Goal: Ask a question

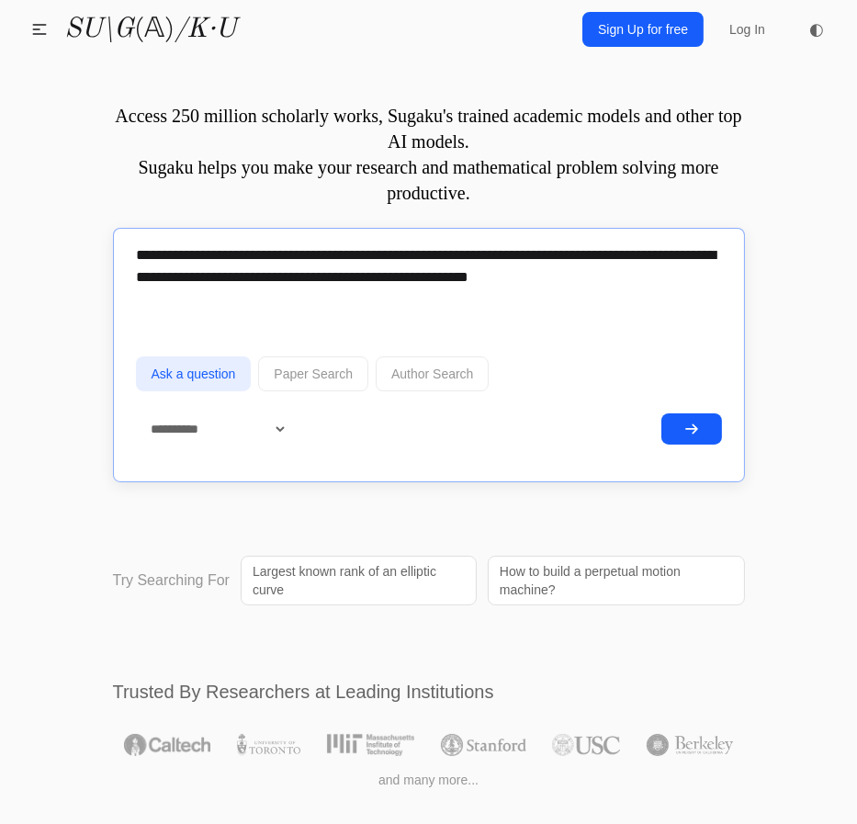
type textarea "**********"
click at [676, 413] on button "submit" at bounding box center [691, 428] width 61 height 31
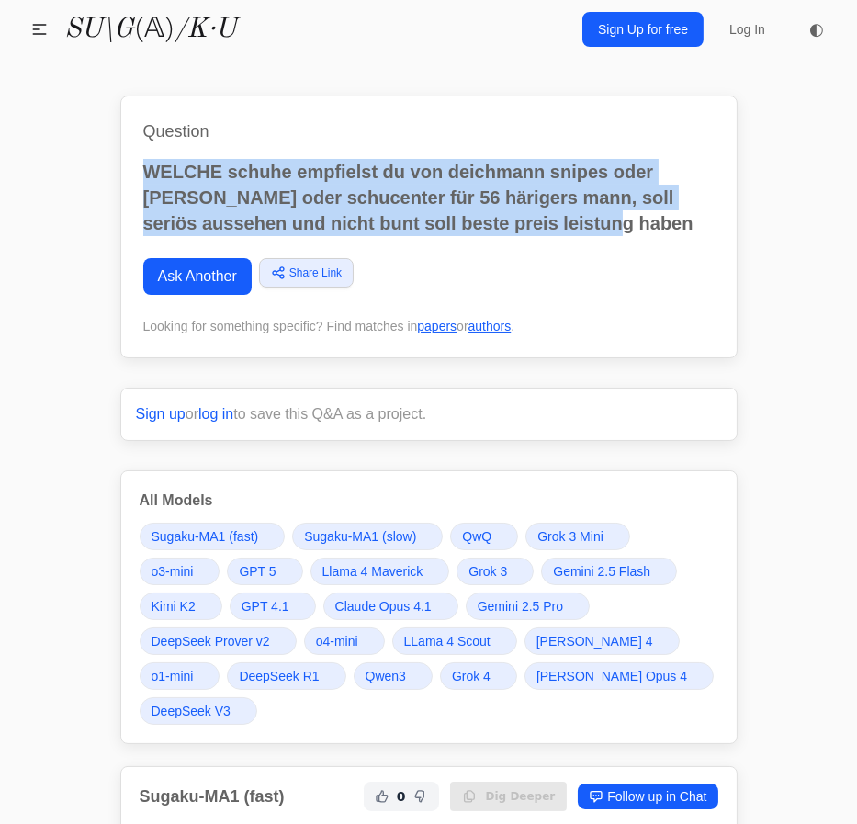
drag, startPoint x: 648, startPoint y: 230, endPoint x: 96, endPoint y: 156, distance: 556.7
copy p "WELCHE schuhe empfielst du von deichmann snipes oder muecke oder schucenter für…"
click at [193, 279] on link "Ask Another" at bounding box center [197, 276] width 108 height 37
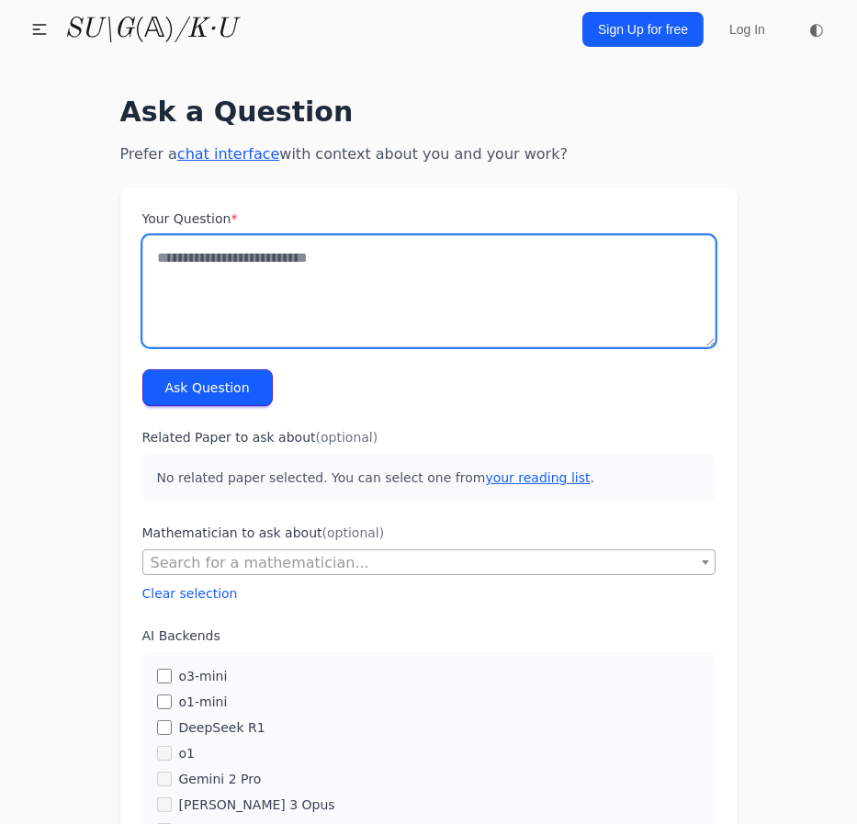
click at [376, 271] on textarea "Your Question *" at bounding box center [428, 291] width 573 height 112
paste textarea "**********"
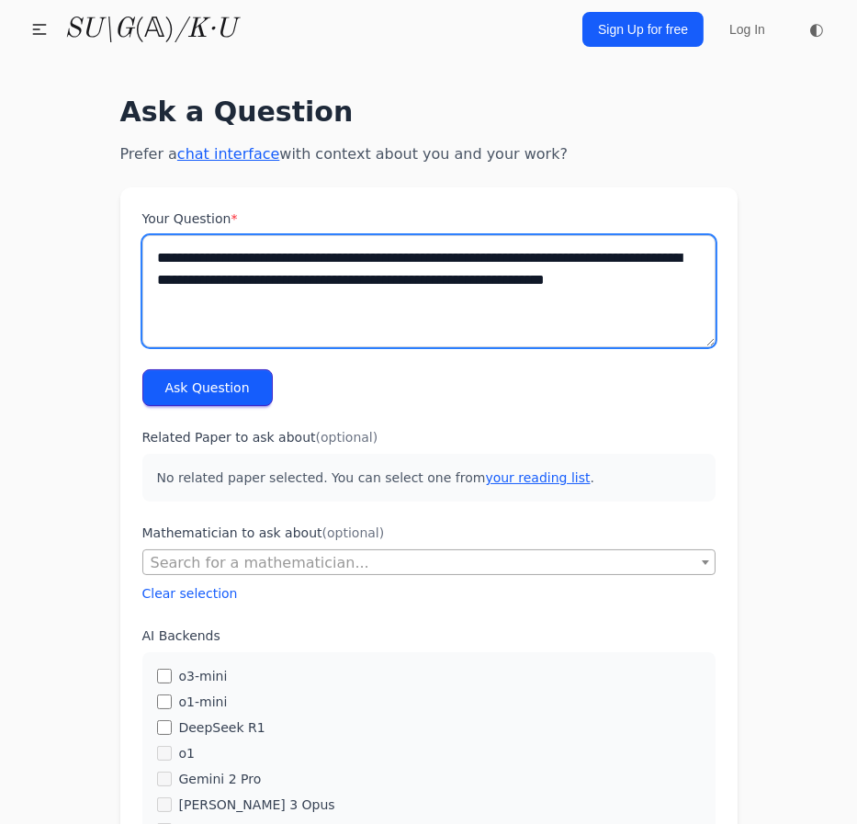
click at [366, 297] on textarea "**********" at bounding box center [428, 291] width 573 height 112
click at [253, 255] on textarea "**********" at bounding box center [428, 291] width 573 height 112
type textarea "**********"
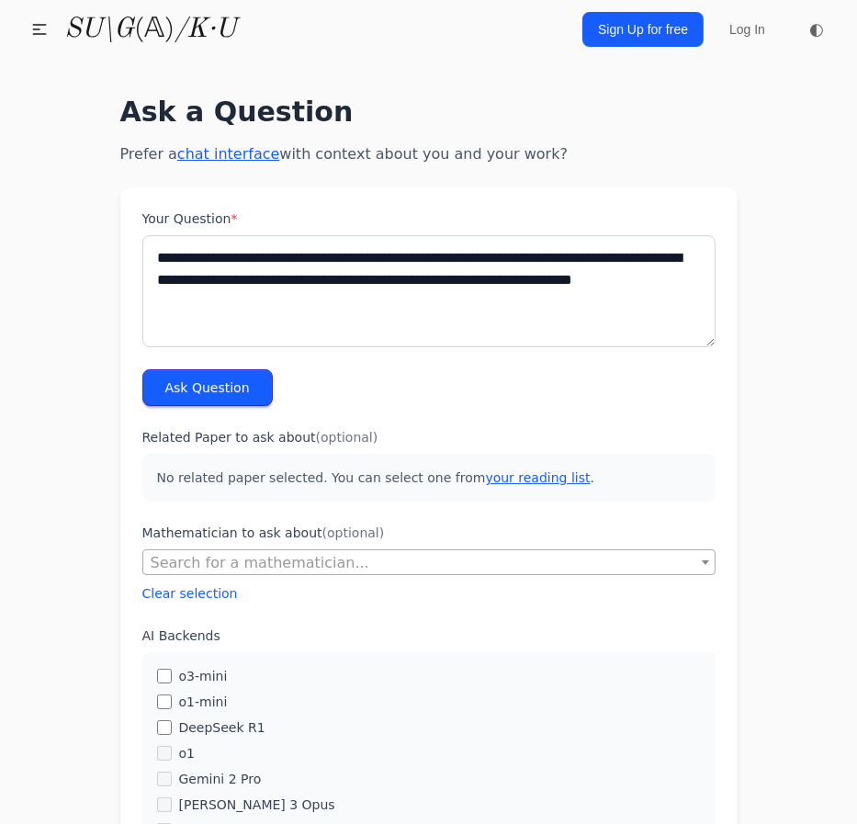
click at [223, 381] on button "Ask Question" at bounding box center [207, 387] width 130 height 37
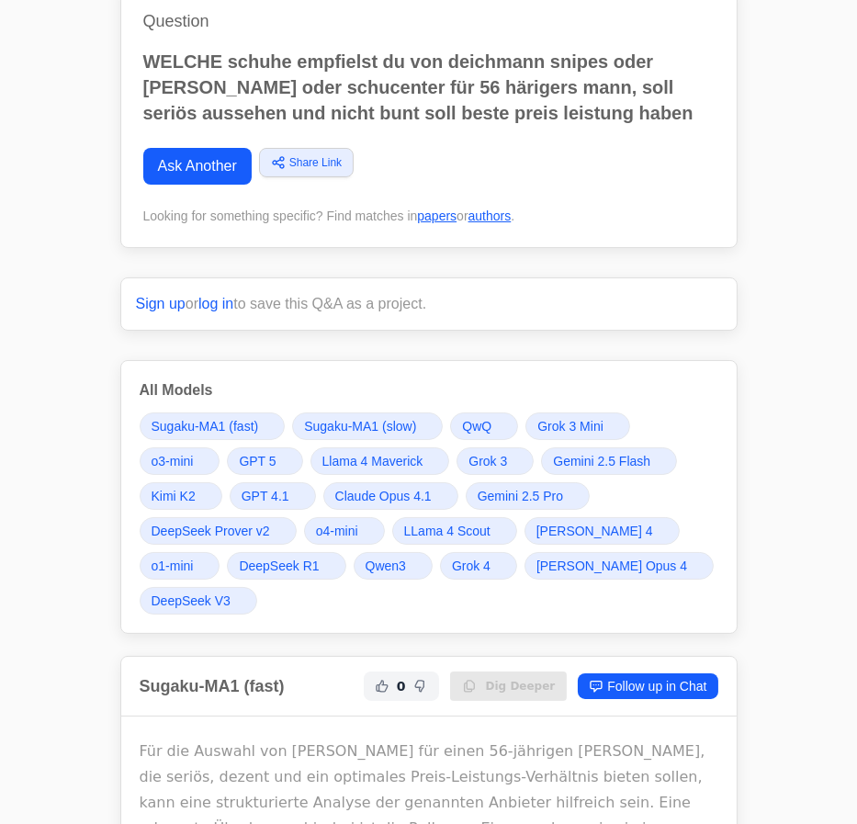
scroll to position [83, 0]
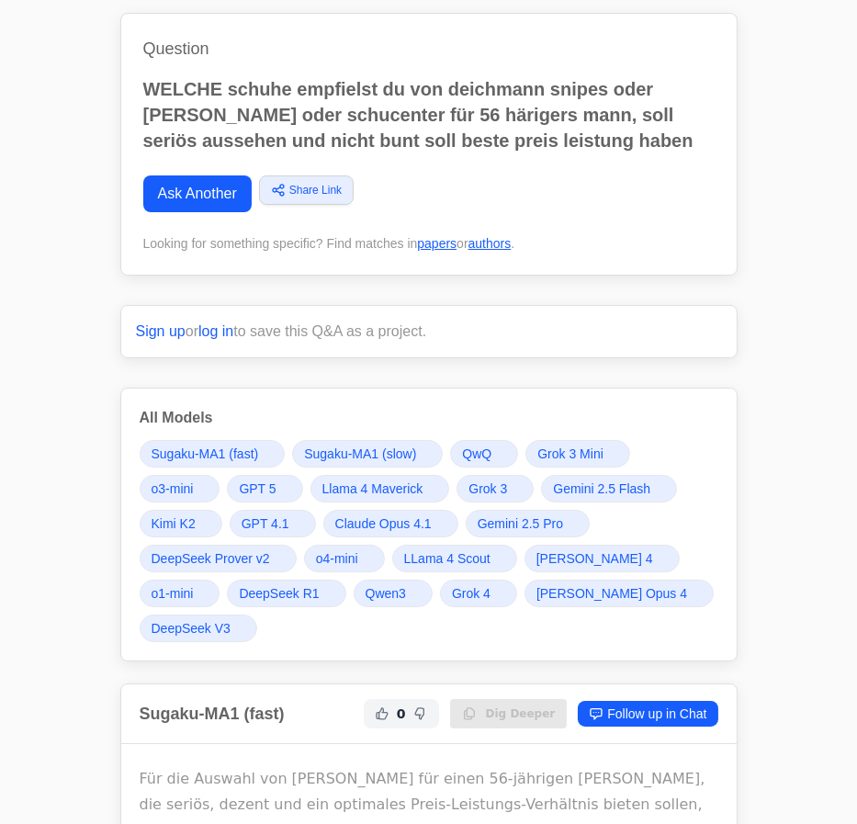
click at [477, 528] on span "Gemini 2.5 Pro" at bounding box center [519, 523] width 85 height 18
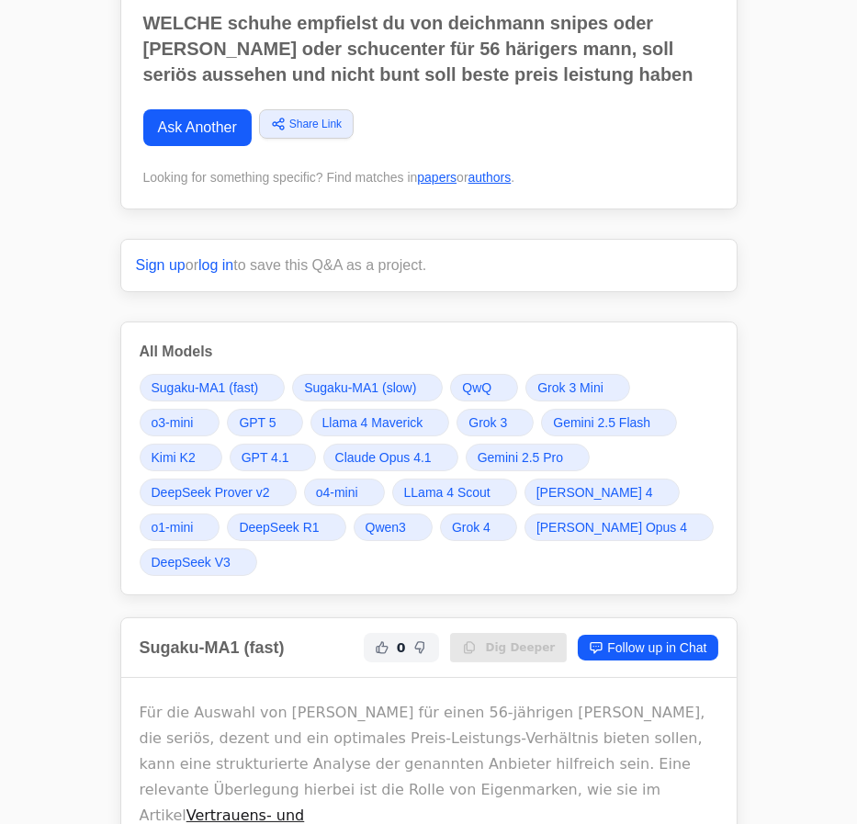
scroll to position [166, 0]
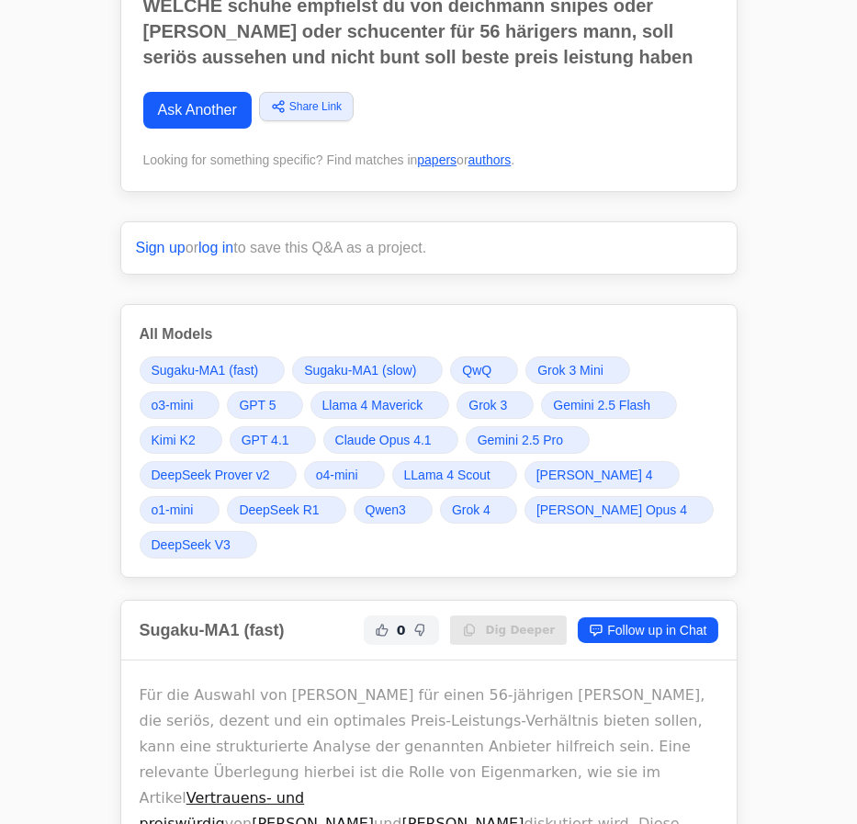
click at [452, 501] on span "Grok 4" at bounding box center [471, 509] width 39 height 18
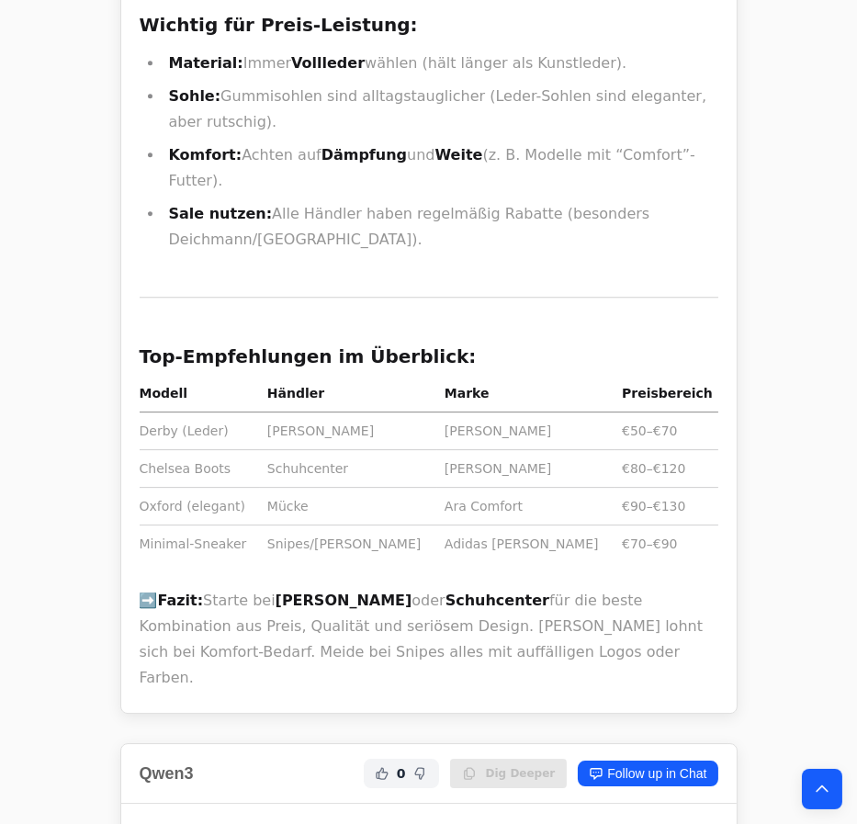
scroll to position [36088, 0]
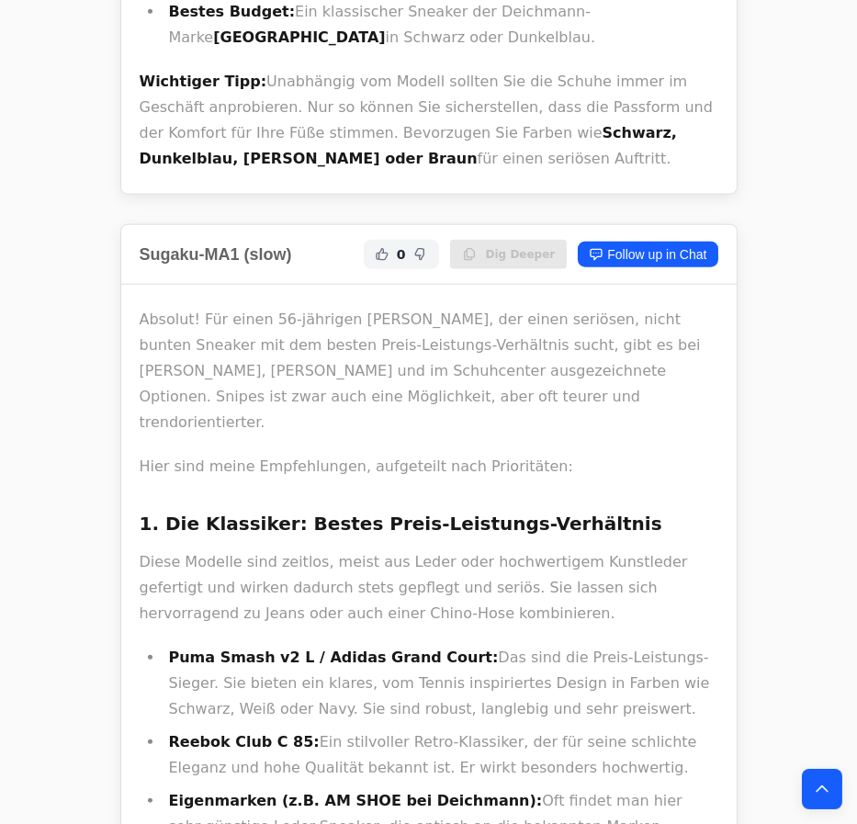
scroll to position [2837, 0]
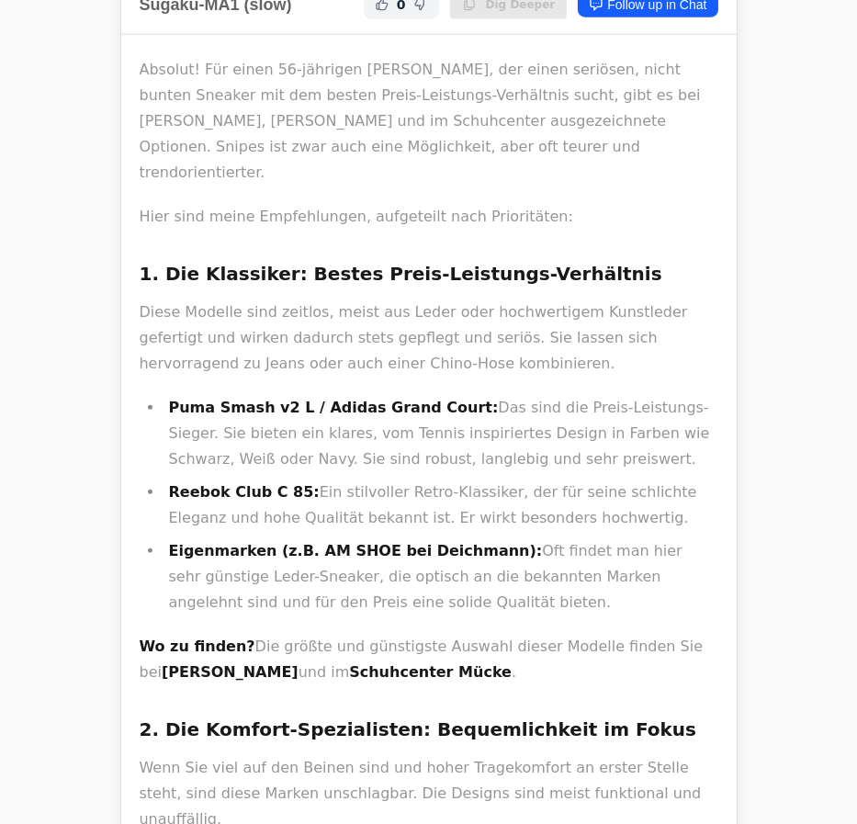
drag, startPoint x: 171, startPoint y: 217, endPoint x: 274, endPoint y: 224, distance: 103.1
click at [274, 399] on strong "Puma Smash v2 L / Adidas Grand Court:" at bounding box center [334, 407] width 330 height 17
drag, startPoint x: 278, startPoint y: 222, endPoint x: 181, endPoint y: 215, distance: 97.6
click at [185, 395] on li "Puma Smash v2 L / Adidas Grand Court: Das sind die Preis-Leistungs-Sieger. Sie …" at bounding box center [440, 433] width 555 height 77
drag, startPoint x: 694, startPoint y: 53, endPoint x: 683, endPoint y: 56, distance: 11.4
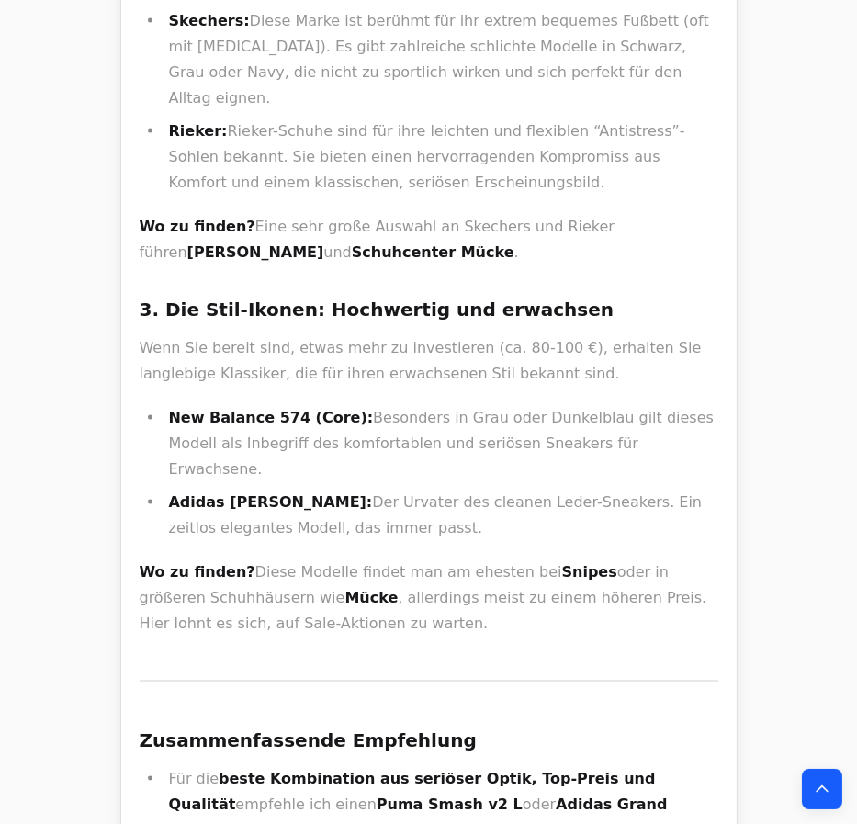
scroll to position [3422, 0]
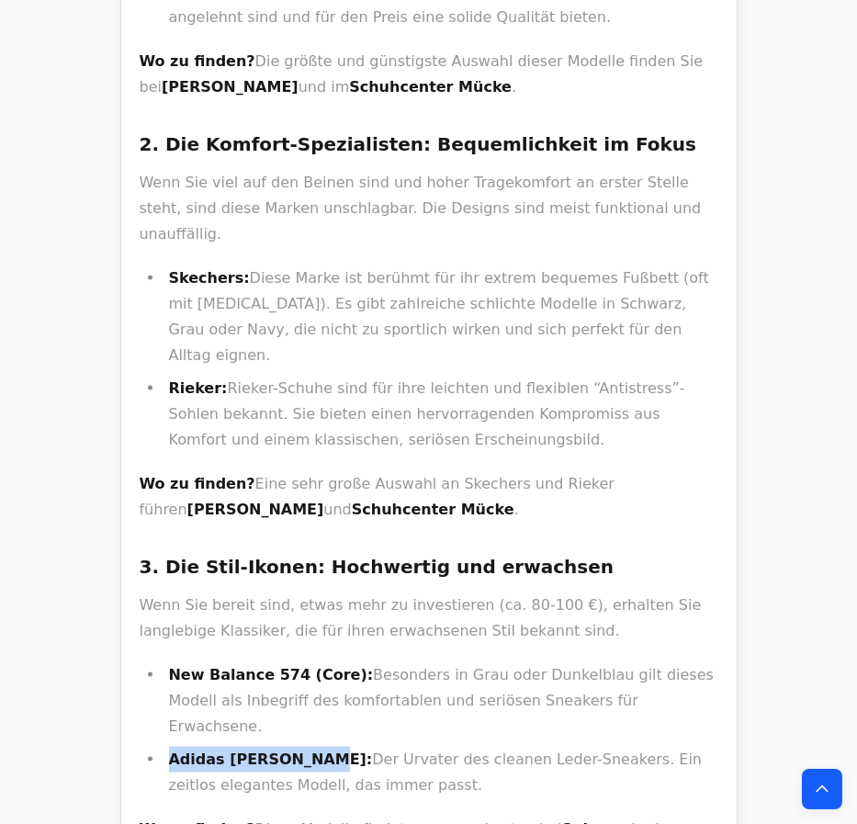
drag, startPoint x: 165, startPoint y: 494, endPoint x: 293, endPoint y: 488, distance: 127.8
click at [293, 747] on li "Adidas [PERSON_NAME]: Der Urvater des cleanen Leder-Sneakers. Ein zeitlos elega…" at bounding box center [440, 772] width 555 height 51
copy strong "Adidas [PERSON_NAME]:"
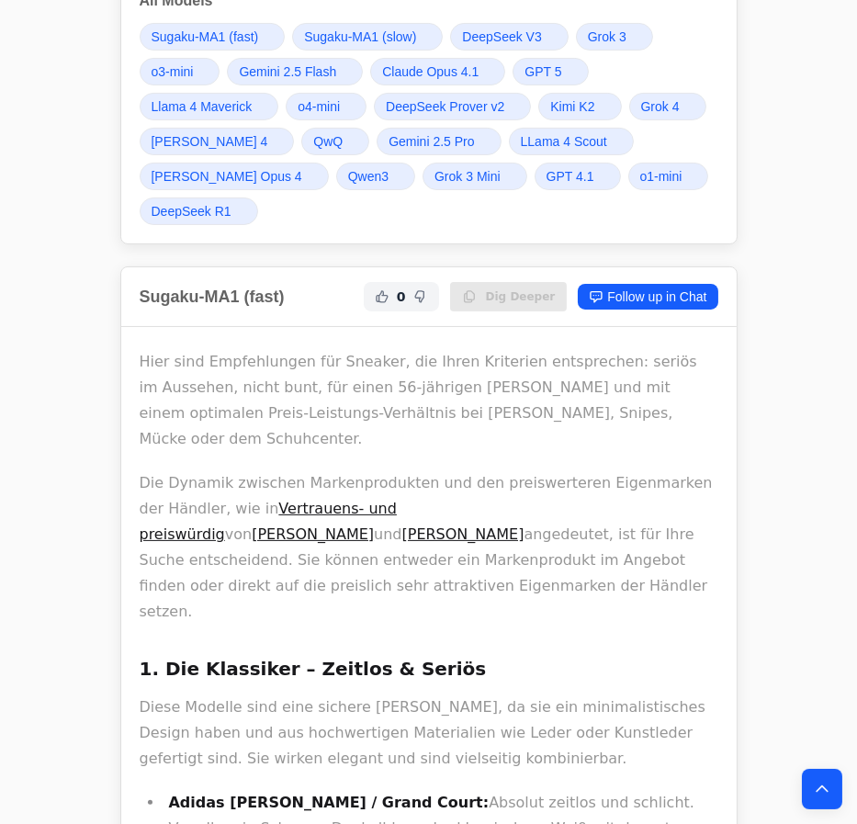
scroll to position [333, 0]
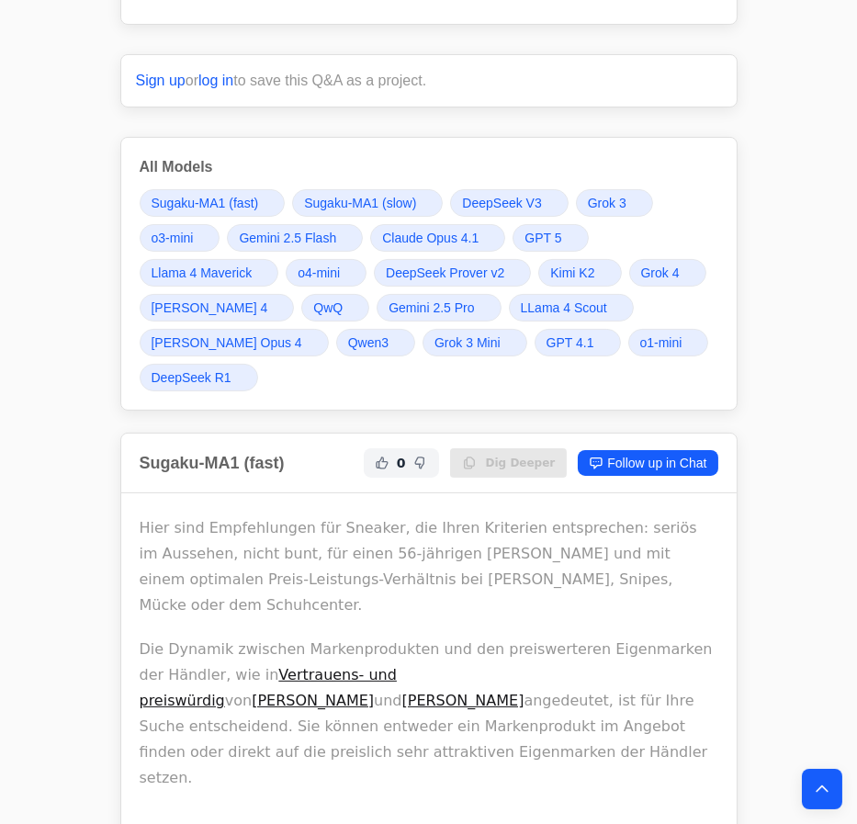
click at [563, 235] on link "GPT 5" at bounding box center [549, 238] width 75 height 28
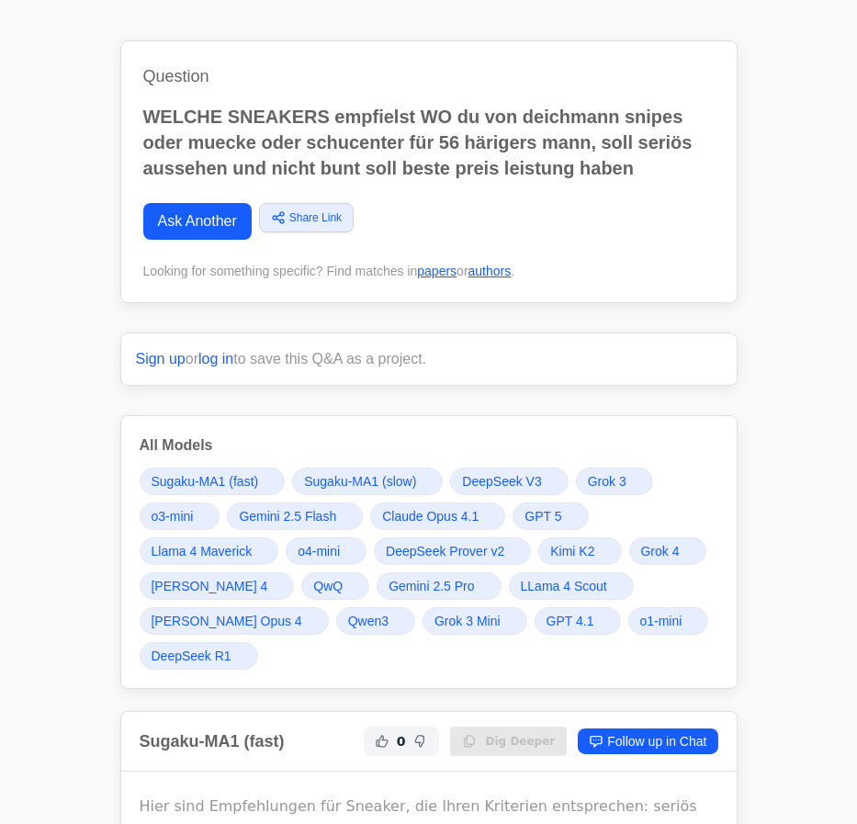
scroll to position [83, 0]
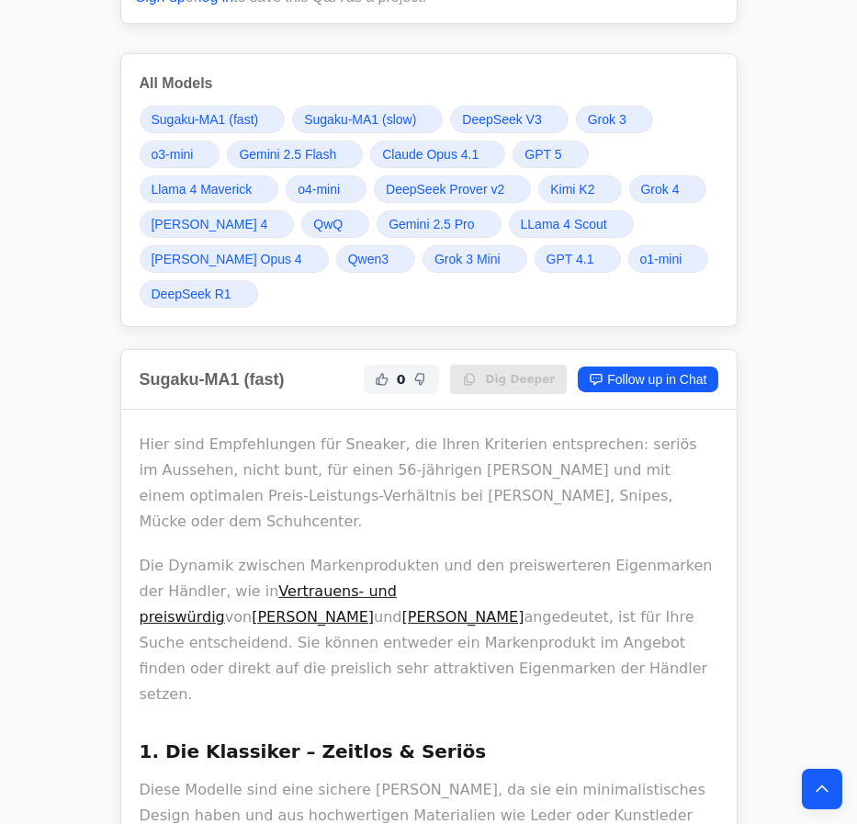
click at [636, 180] on link "Grok 4" at bounding box center [667, 189] width 77 height 28
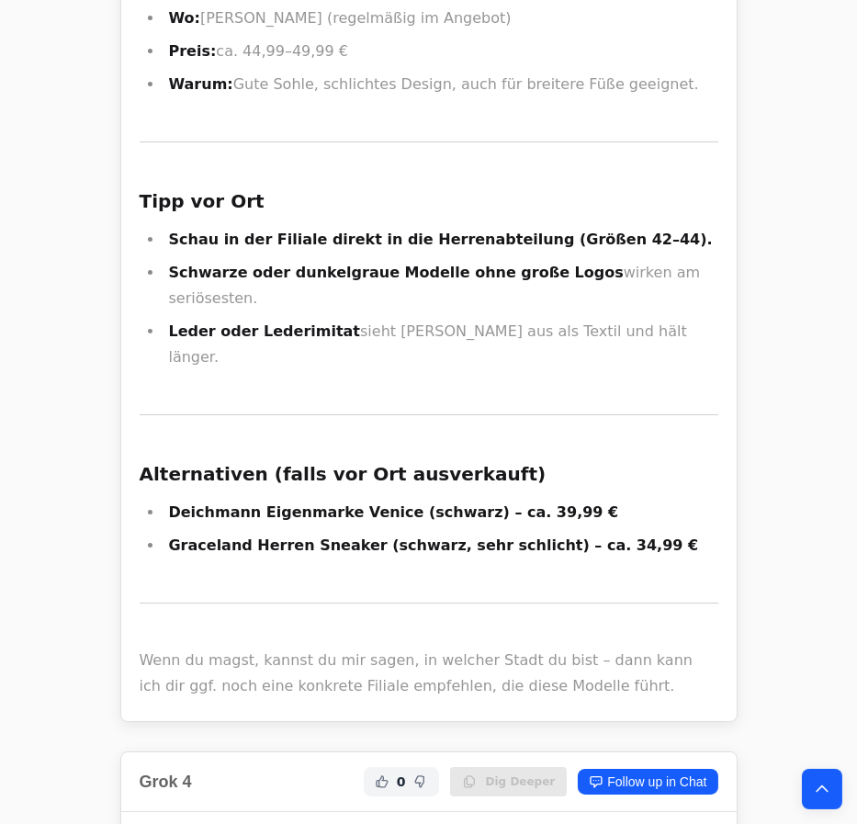
scroll to position [18805, 0]
